Goal: Task Accomplishment & Management: Manage account settings

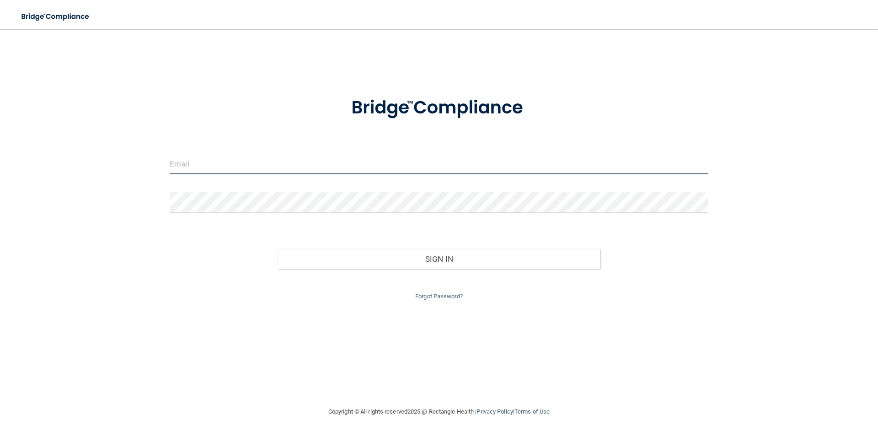
click at [234, 164] on input "email" at bounding box center [439, 164] width 539 height 21
type input "[EMAIL_ADDRESS][DOMAIN_NAME]"
click at [301, 164] on input "[EMAIL_ADDRESS][DOMAIN_NAME]" at bounding box center [439, 164] width 539 height 21
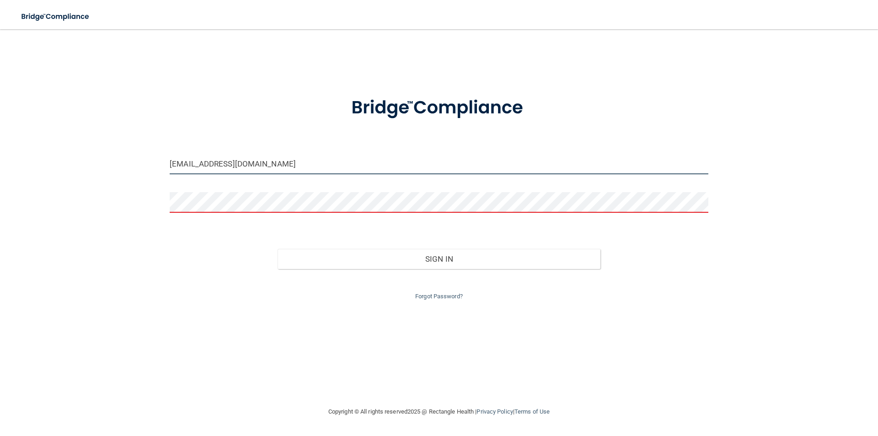
drag, startPoint x: 303, startPoint y: 159, endPoint x: 134, endPoint y: 152, distance: 168.9
click at [134, 152] on div "[EMAIL_ADDRESS][DOMAIN_NAME] Invalid email/password. You don't have permission …" at bounding box center [438, 217] width 841 height 358
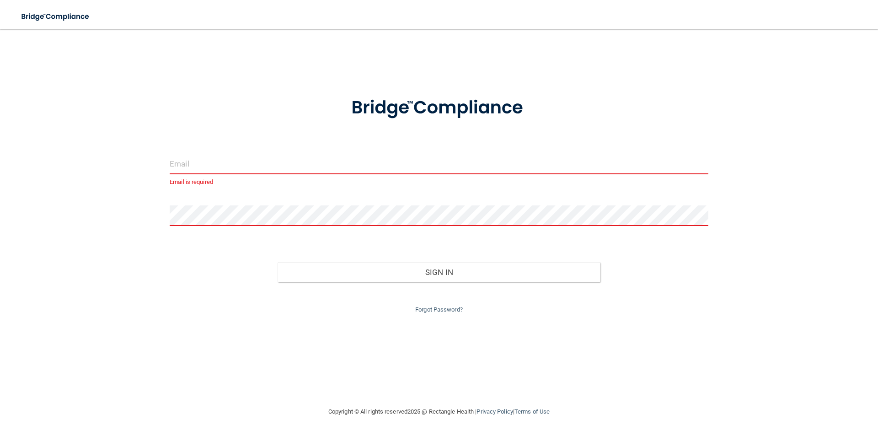
click at [301, 163] on input "email" at bounding box center [439, 164] width 539 height 21
type input "B"
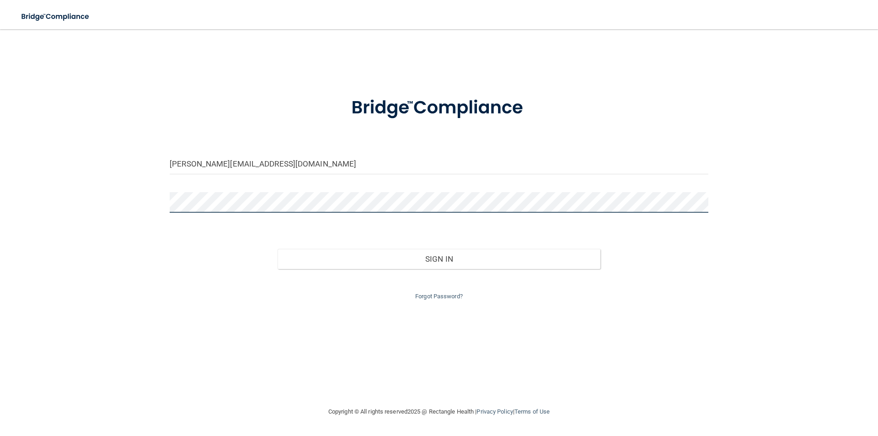
click at [278, 249] on button "Sign In" at bounding box center [439, 259] width 323 height 20
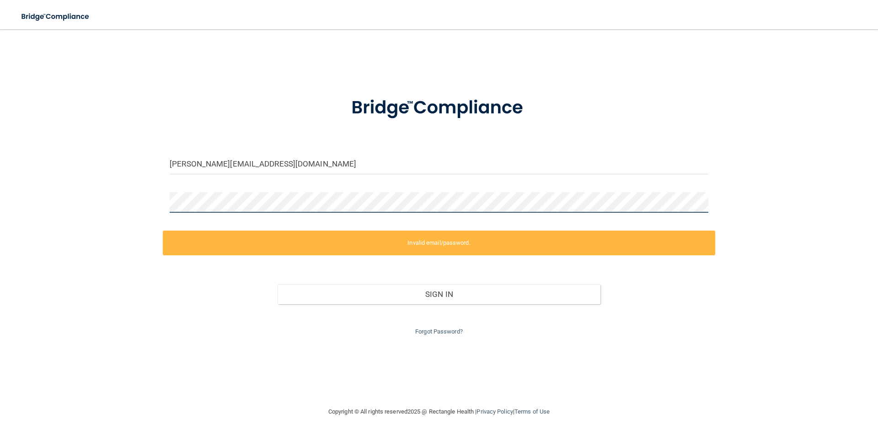
click at [125, 212] on div "[PERSON_NAME][EMAIL_ADDRESS][DOMAIN_NAME] Invalid email/password. You don't hav…" at bounding box center [438, 217] width 841 height 358
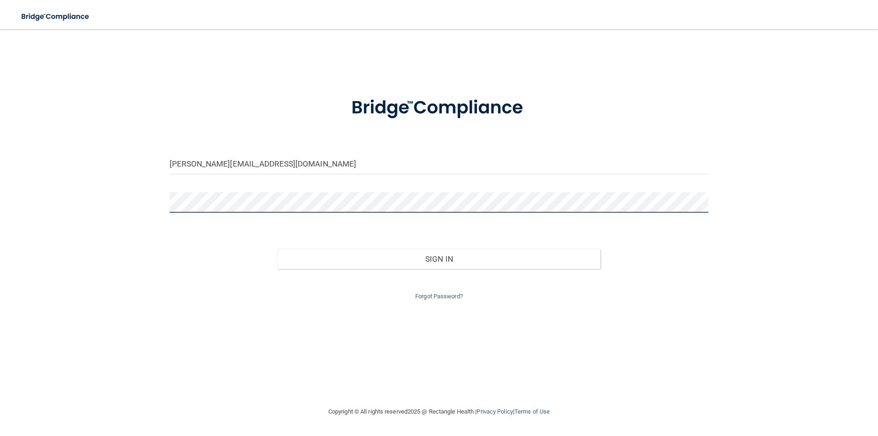
click at [278, 249] on button "Sign In" at bounding box center [439, 259] width 323 height 20
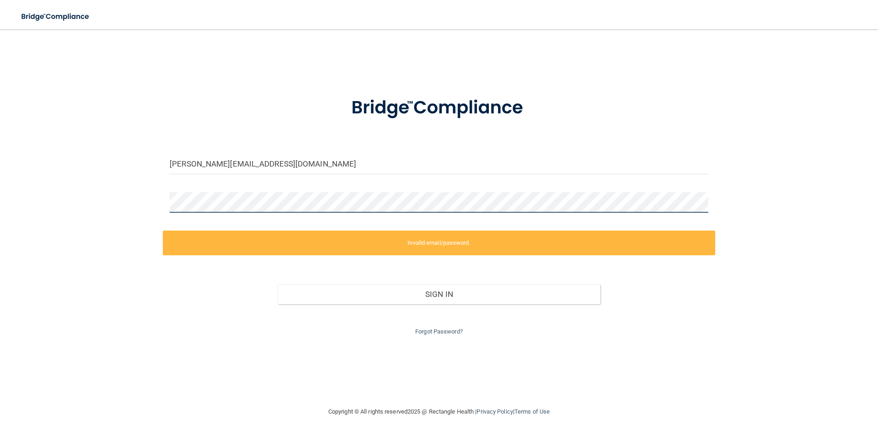
click at [108, 203] on div "[PERSON_NAME][EMAIL_ADDRESS][DOMAIN_NAME] Invalid email/password. You don't hav…" at bounding box center [438, 217] width 841 height 358
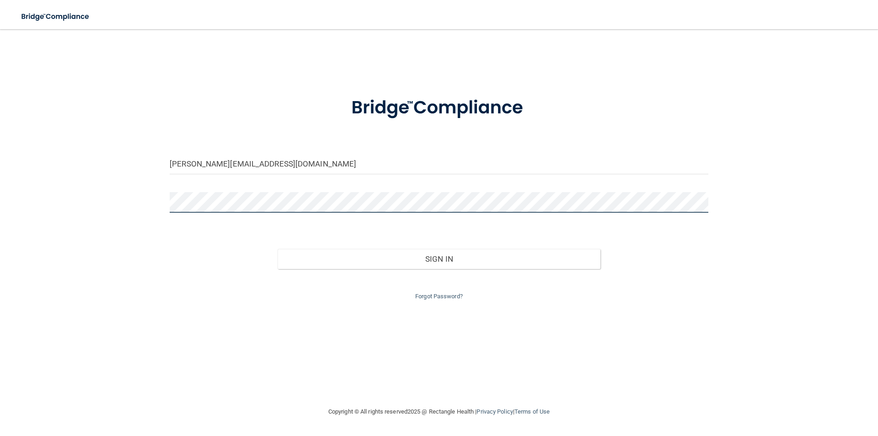
click at [278, 249] on button "Sign In" at bounding box center [439, 259] width 323 height 20
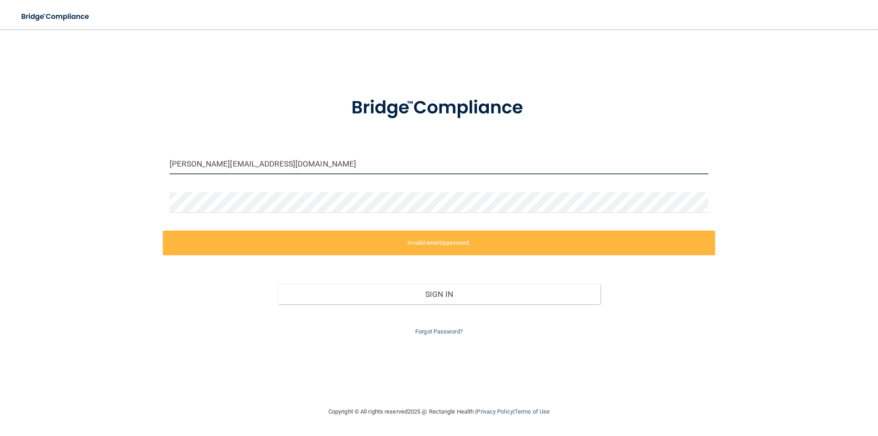
click at [189, 166] on input "[PERSON_NAME][EMAIL_ADDRESS][DOMAIN_NAME]" at bounding box center [439, 164] width 539 height 21
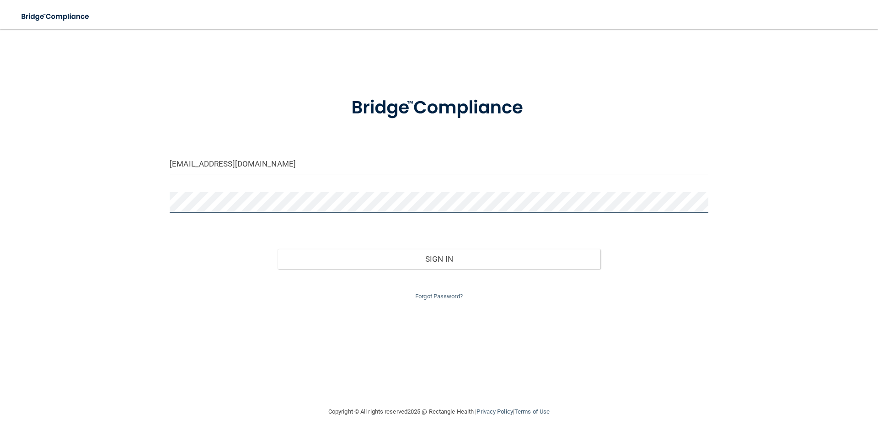
click at [68, 209] on div "[EMAIL_ADDRESS][DOMAIN_NAME] Invalid email/password. You don't have permission …" at bounding box center [438, 217] width 841 height 358
click at [278, 249] on button "Sign In" at bounding box center [439, 259] width 323 height 20
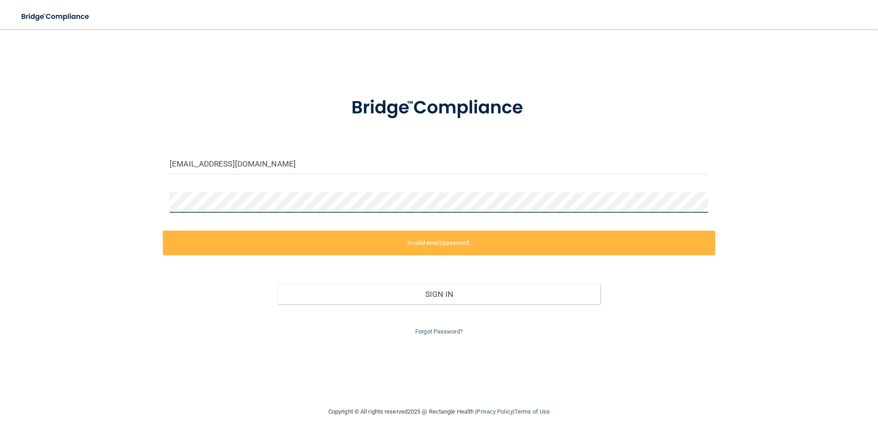
click at [65, 207] on div "[EMAIL_ADDRESS][DOMAIN_NAME] Invalid email/password. You don't have permission …" at bounding box center [438, 217] width 841 height 358
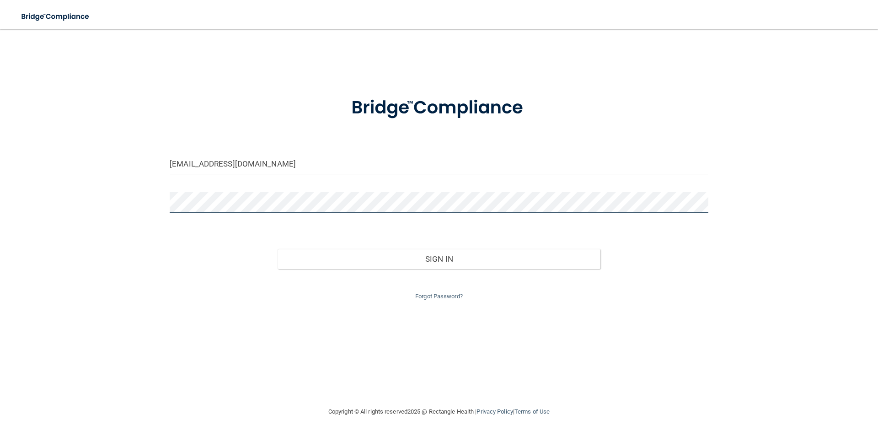
click at [278, 249] on button "Sign In" at bounding box center [439, 259] width 323 height 20
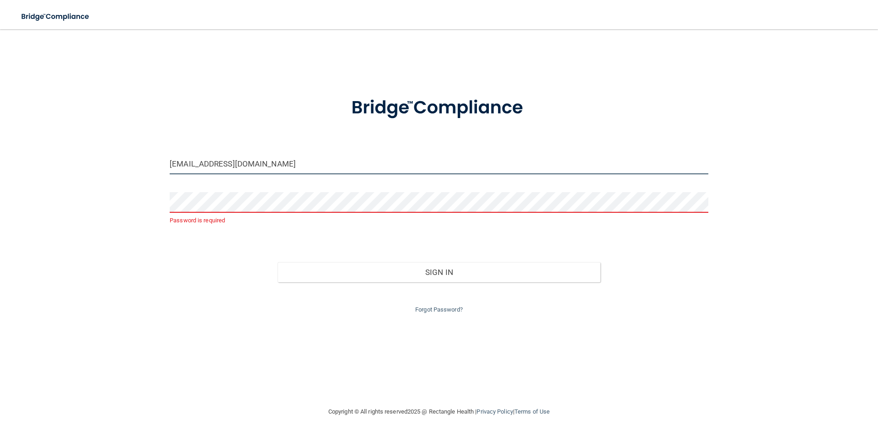
click at [272, 166] on input "[EMAIL_ADDRESS][DOMAIN_NAME]" at bounding box center [439, 164] width 539 height 21
type input "[EMAIL_ADDRESS][DOMAIN_NAME]"
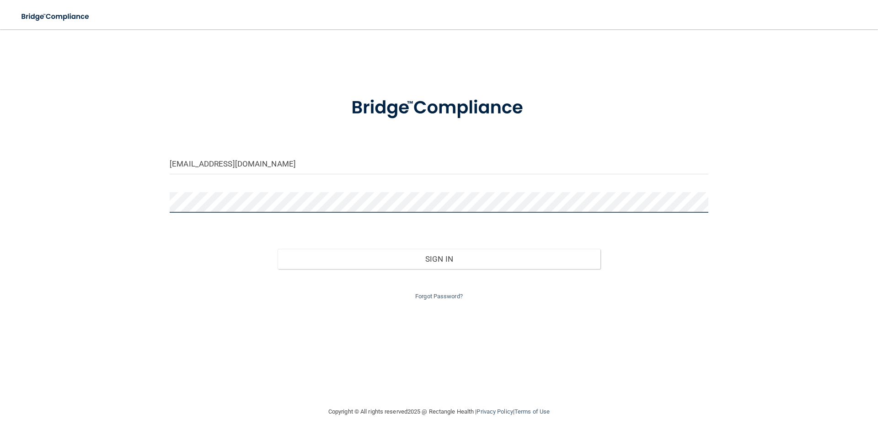
click at [278, 249] on button "Sign In" at bounding box center [439, 259] width 323 height 20
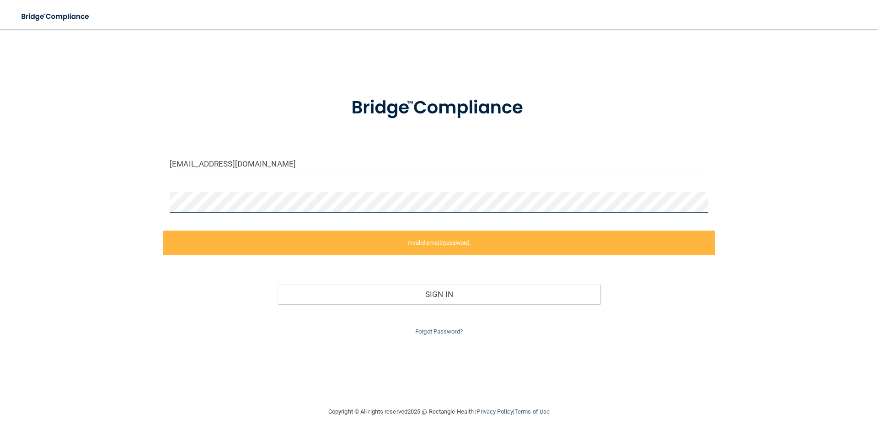
click at [64, 181] on div "[EMAIL_ADDRESS][DOMAIN_NAME] Invalid email/password. You don't have permission …" at bounding box center [438, 217] width 841 height 358
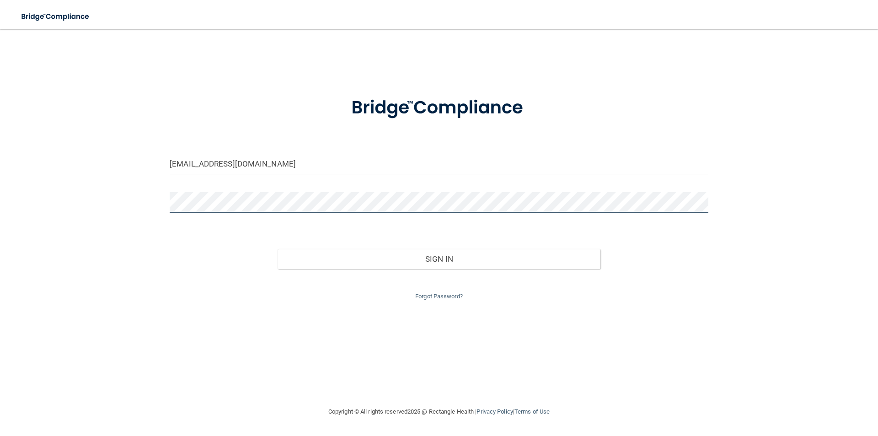
click at [278, 249] on button "Sign In" at bounding box center [439, 259] width 323 height 20
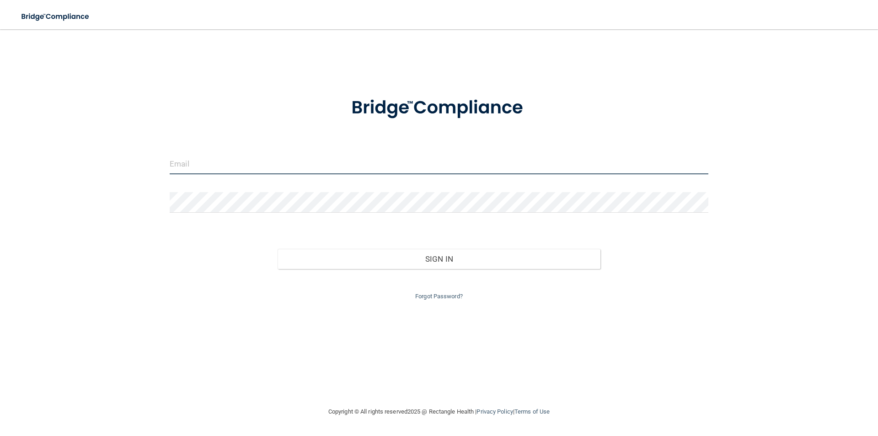
click at [220, 163] on input "email" at bounding box center [439, 164] width 539 height 21
type input "[EMAIL_ADDRESS][DOMAIN_NAME]"
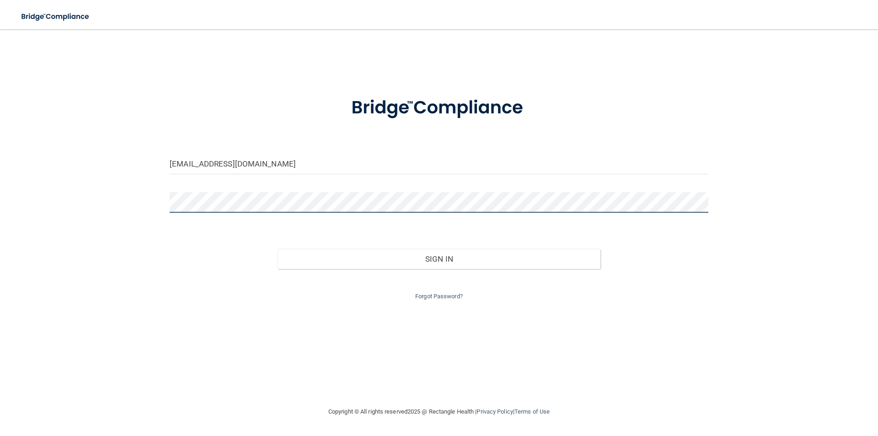
click at [278, 249] on button "Sign In" at bounding box center [439, 259] width 323 height 20
